Goal: Task Accomplishment & Management: Manage account settings

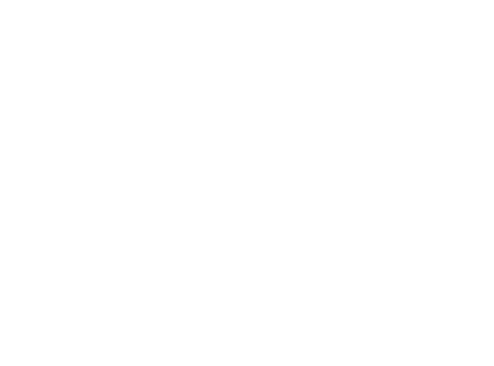
type input "**********"
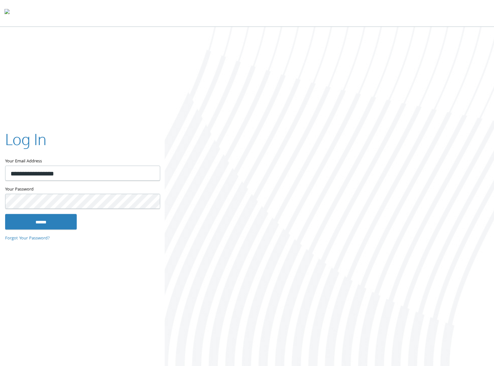
click at [53, 212] on div "Your Password This field is required" at bounding box center [82, 200] width 154 height 28
click at [50, 218] on input "******" at bounding box center [41, 221] width 72 height 15
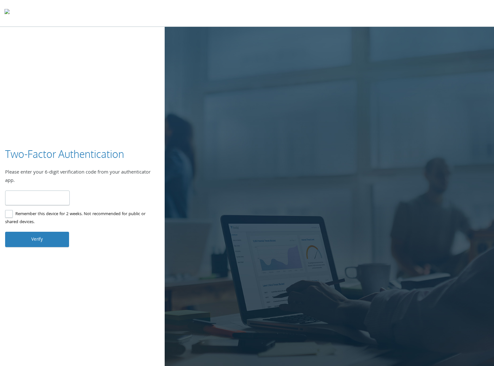
type input "******"
